Goal: Information Seeking & Learning: Learn about a topic

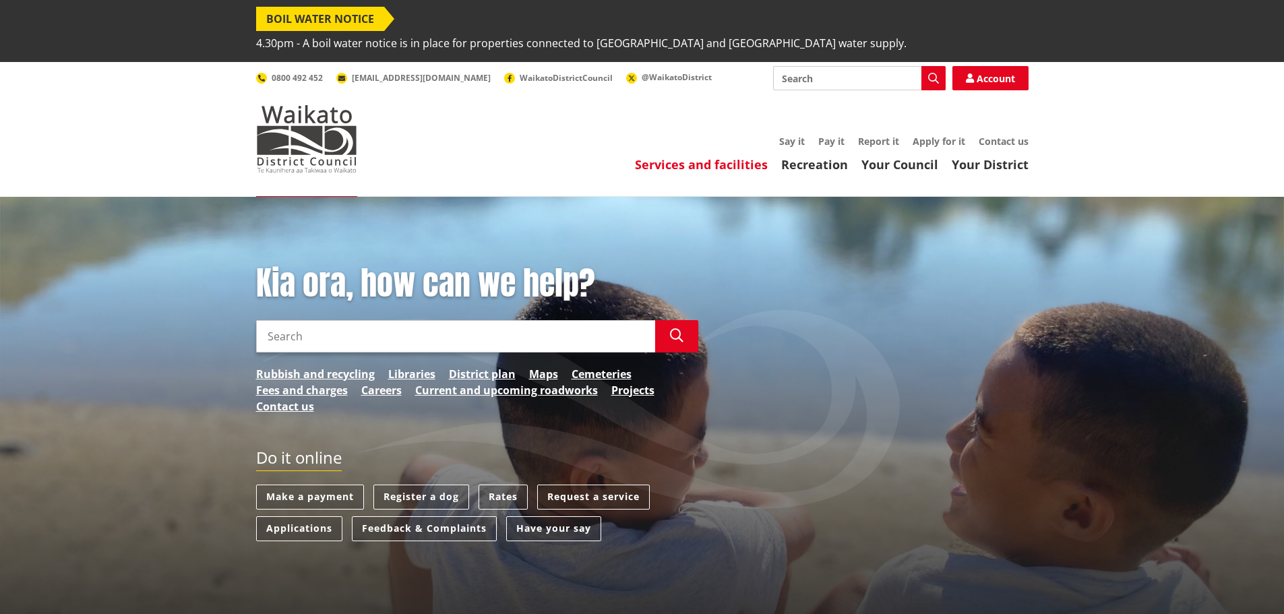
click at [721, 156] on link "Services and facilities" at bounding box center [701, 164] width 133 height 16
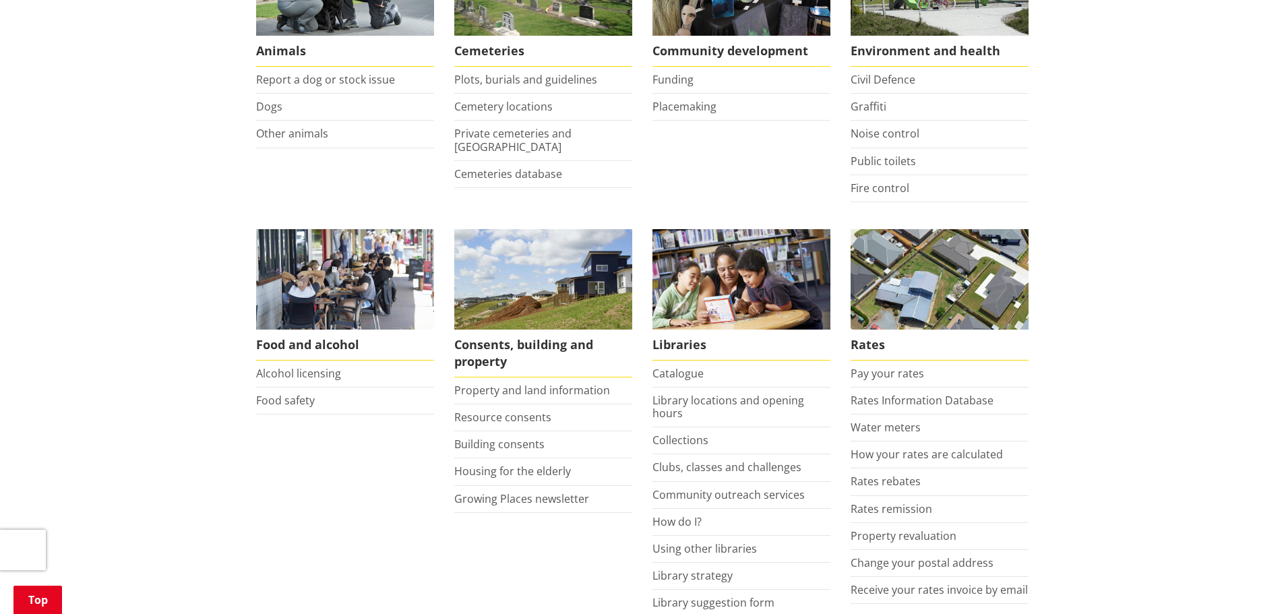
scroll to position [404, 0]
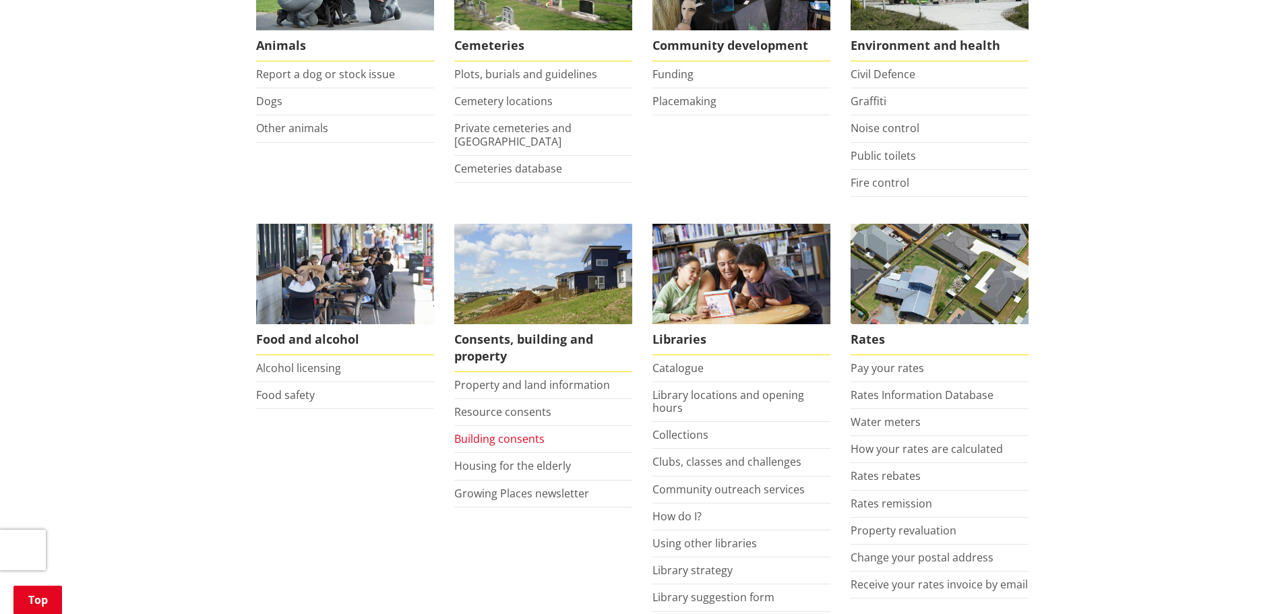
click at [506, 431] on link "Building consents" at bounding box center [499, 438] width 90 height 15
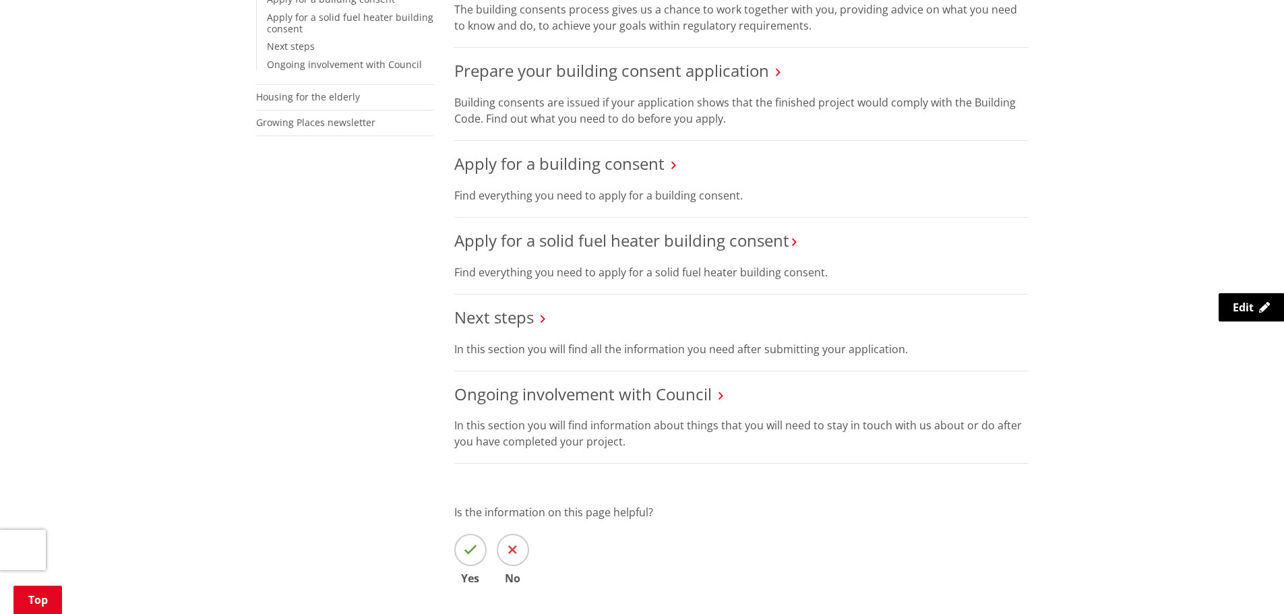
scroll to position [539, 0]
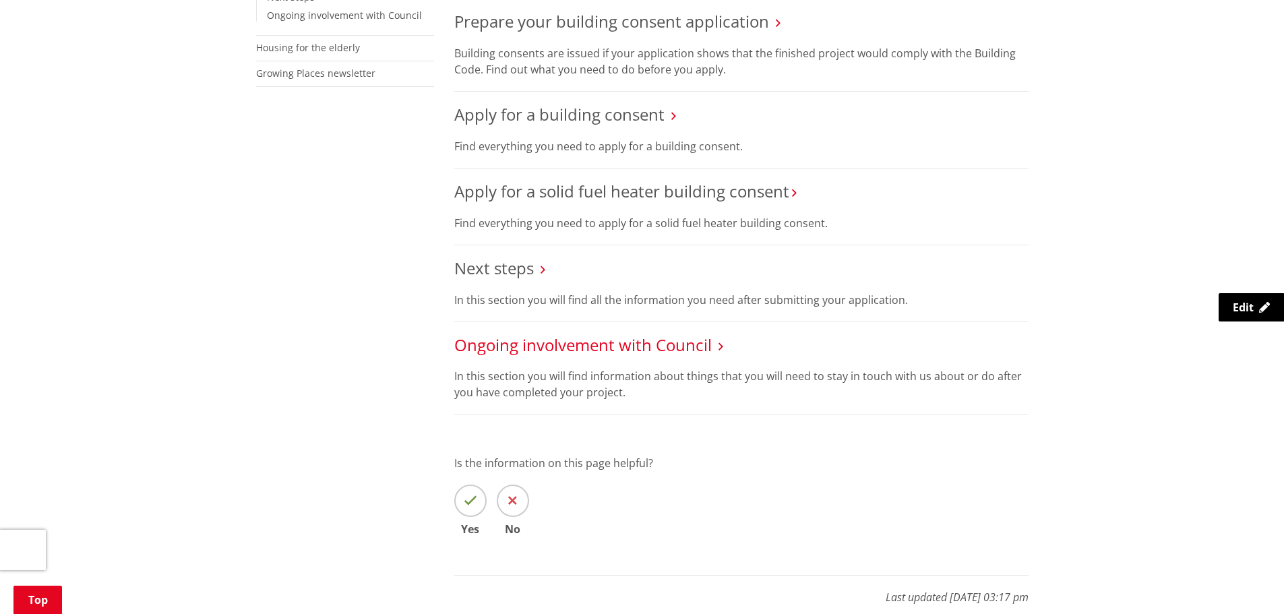
click at [577, 334] on link "Ongoing involvement with Council" at bounding box center [582, 345] width 257 height 22
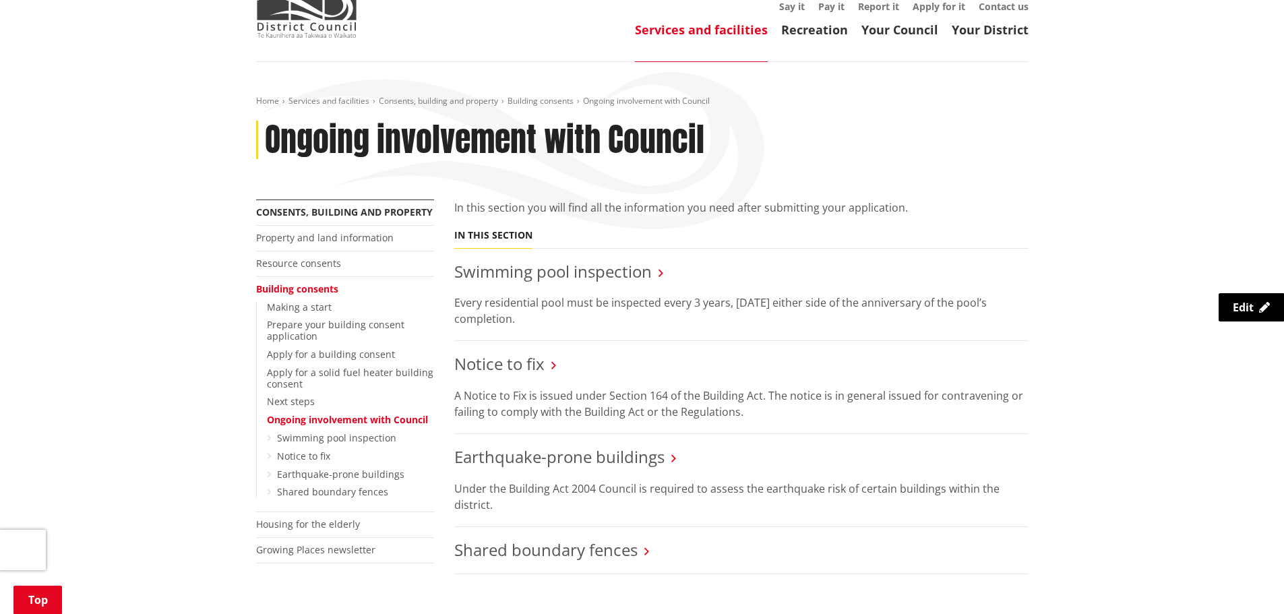
scroll to position [270, 0]
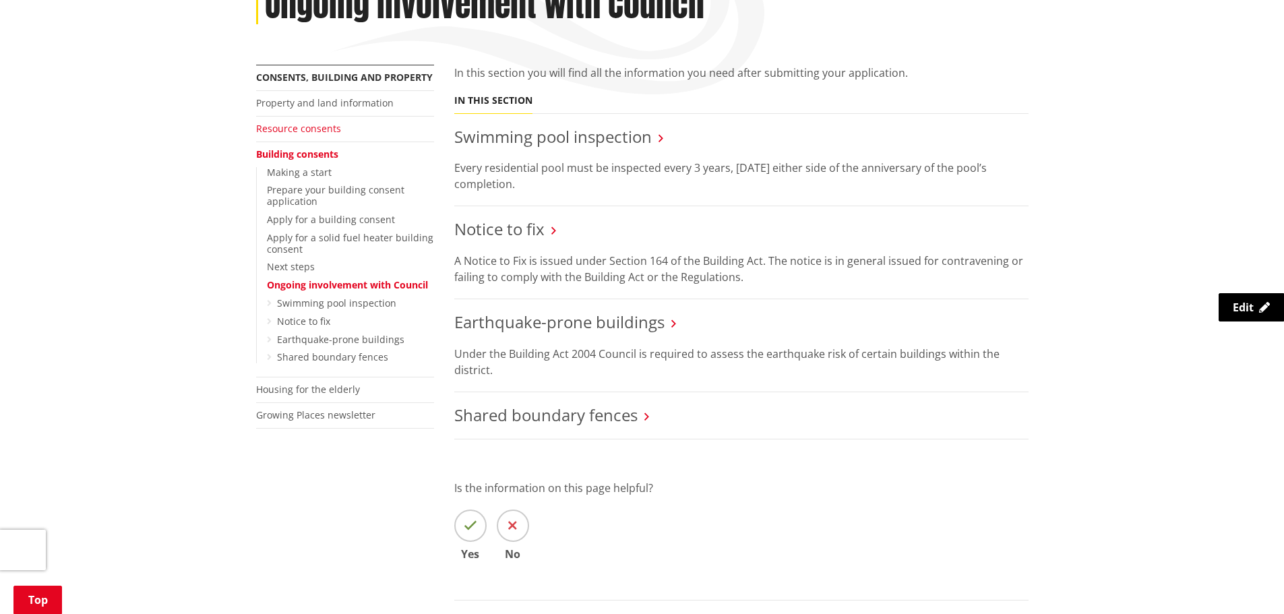
click at [300, 122] on link "Resource consents" at bounding box center [298, 128] width 85 height 13
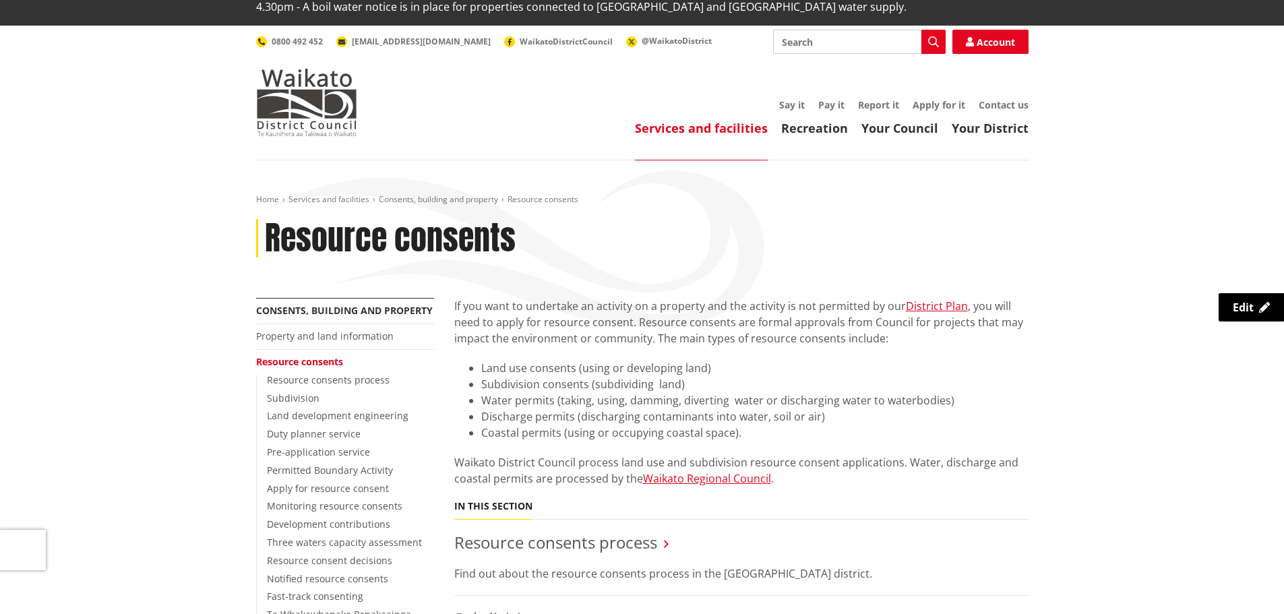
scroll to position [67, 0]
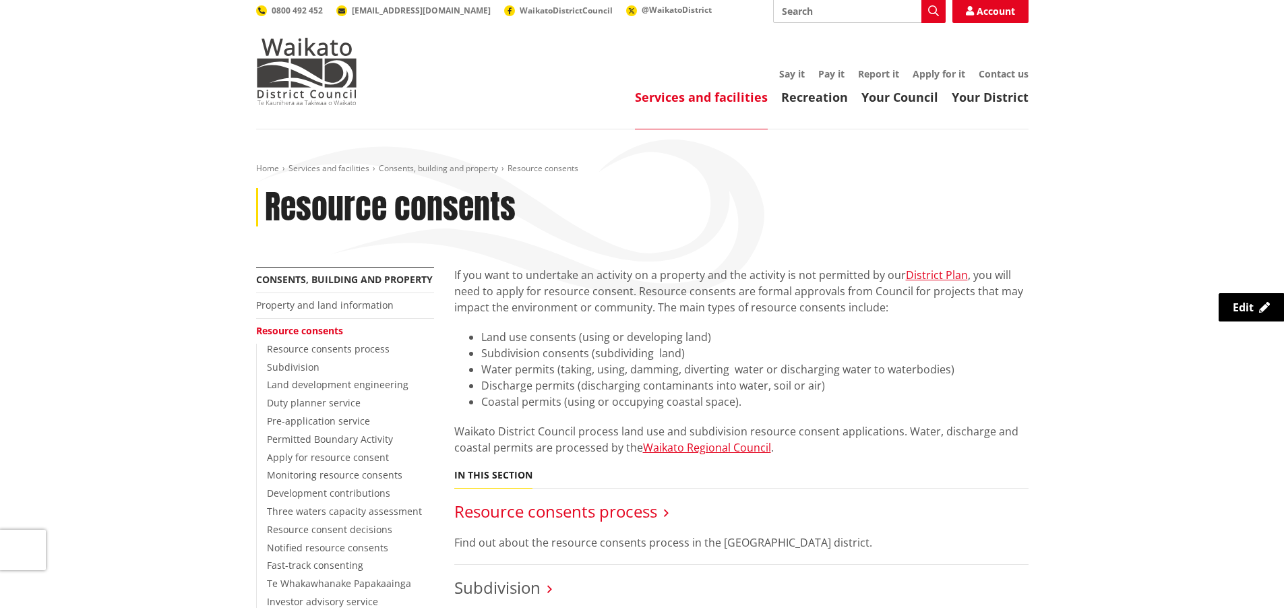
click at [551, 500] on link "Resource consents process" at bounding box center [555, 511] width 203 height 22
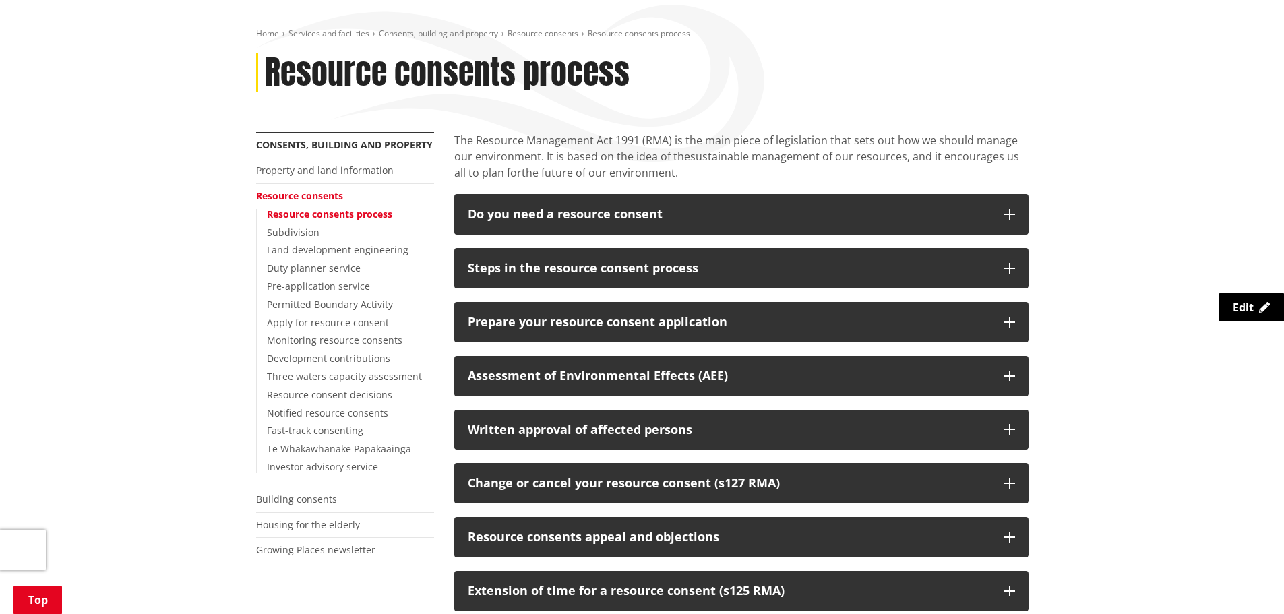
scroll to position [270, 0]
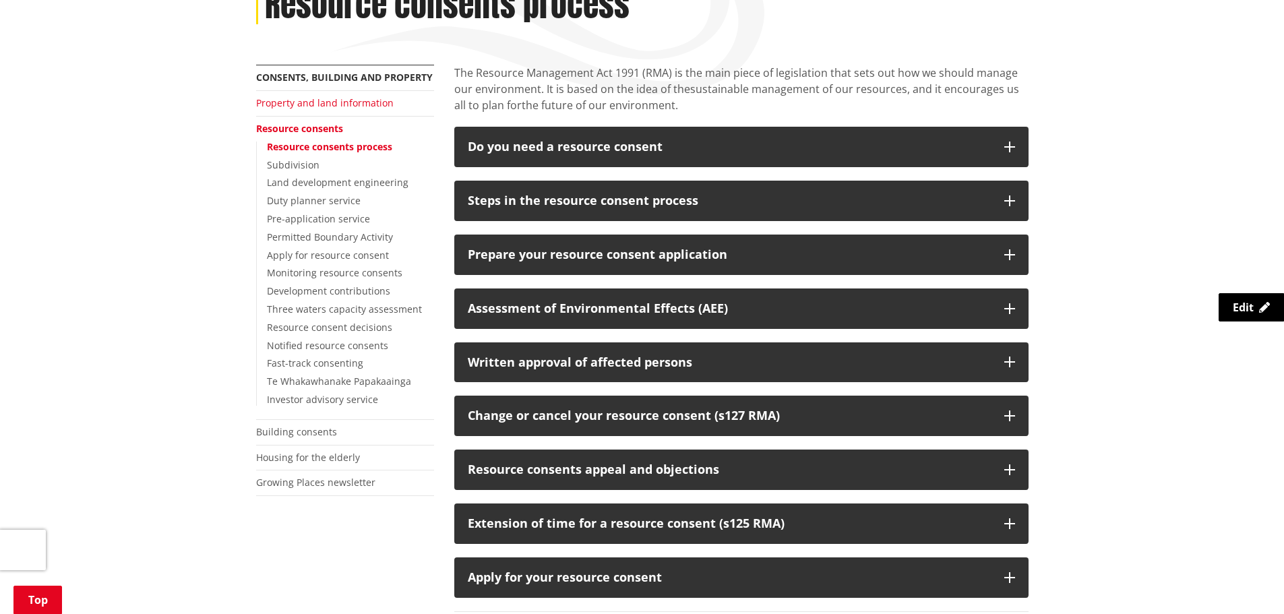
click at [342, 96] on link "Property and land information" at bounding box center [324, 102] width 137 height 13
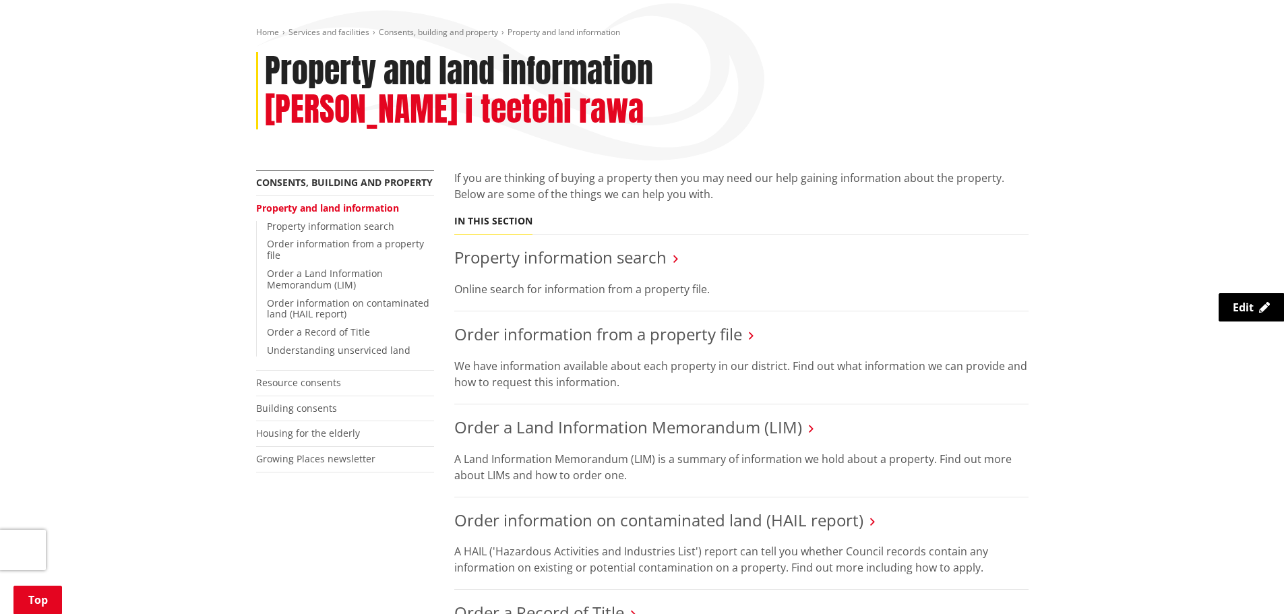
scroll to position [202, 0]
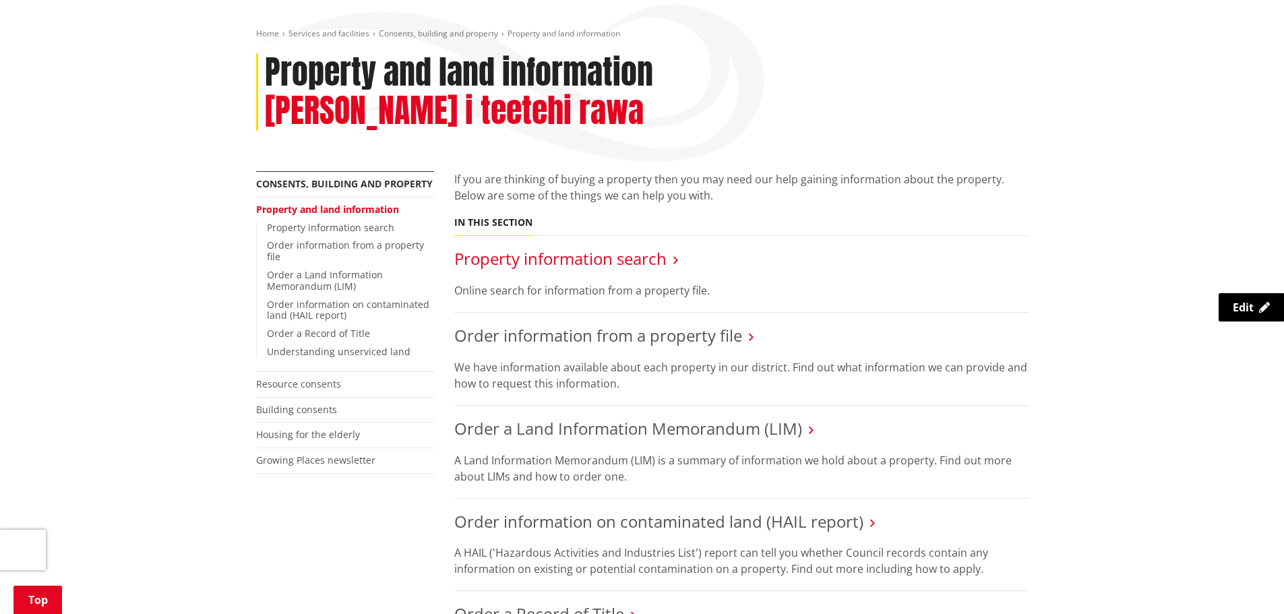
click at [607, 247] on link "Property information search" at bounding box center [560, 258] width 212 height 22
